Goal: Task Accomplishment & Management: Manage account settings

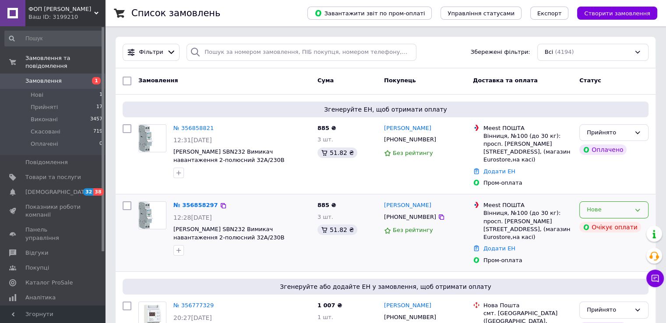
click at [638, 207] on icon at bounding box center [637, 210] width 7 height 7
click at [609, 253] on li "Скасовано" at bounding box center [614, 260] width 68 height 16
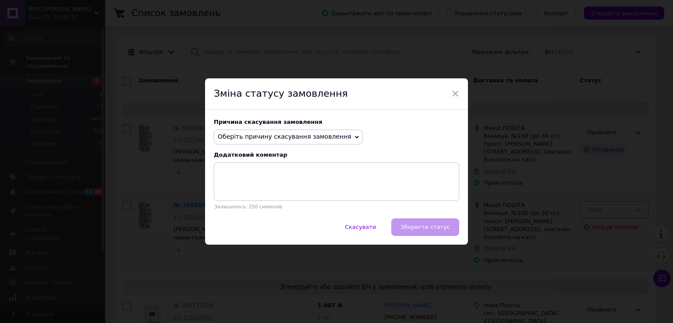
click at [355, 135] on icon at bounding box center [357, 137] width 4 height 4
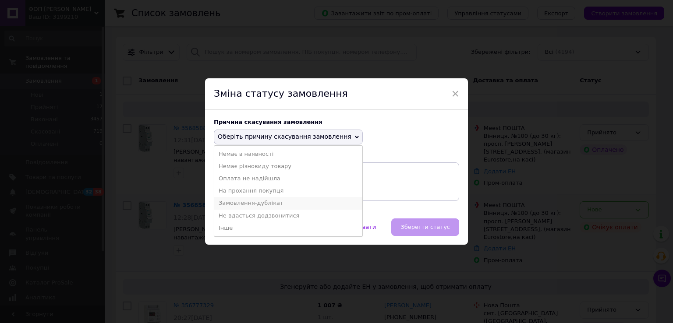
click at [248, 202] on li "Замовлення-дублікат" at bounding box center [288, 203] width 148 height 12
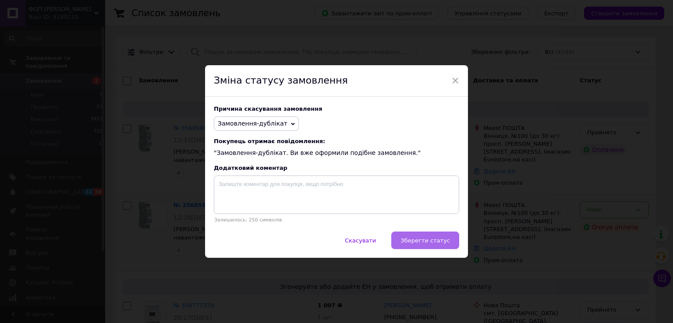
click at [417, 242] on span "Зберегти статус" at bounding box center [424, 240] width 49 height 7
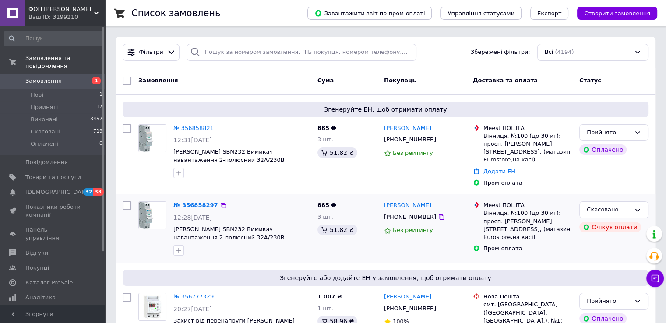
scroll to position [44, 0]
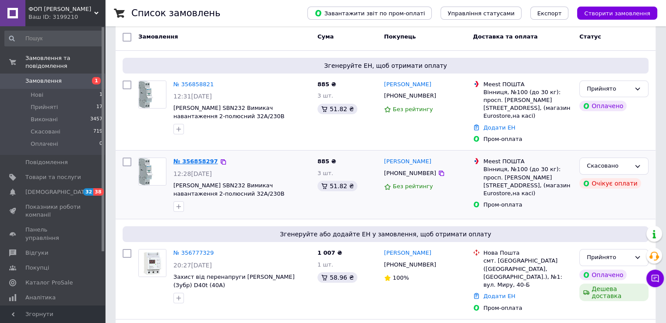
click at [203, 158] on link "№ 356858297" at bounding box center [195, 161] width 45 height 7
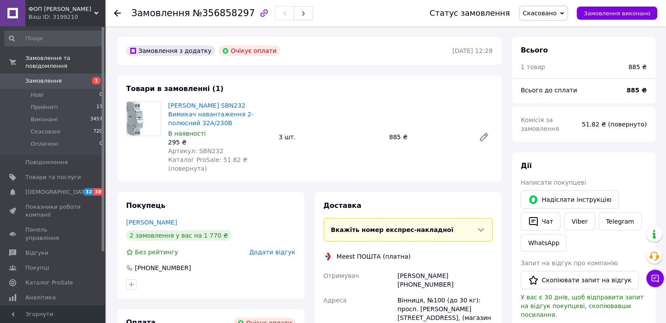
click at [53, 77] on span "Замовлення" at bounding box center [43, 81] width 36 height 8
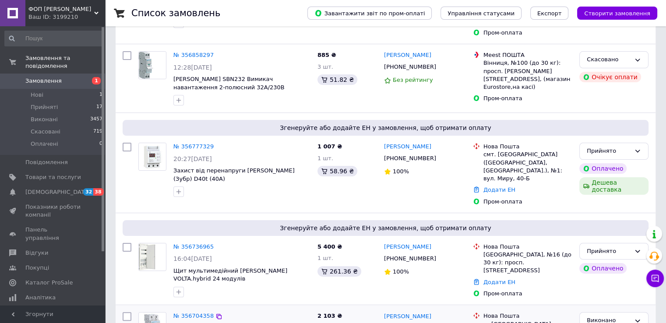
scroll to position [219, 0]
